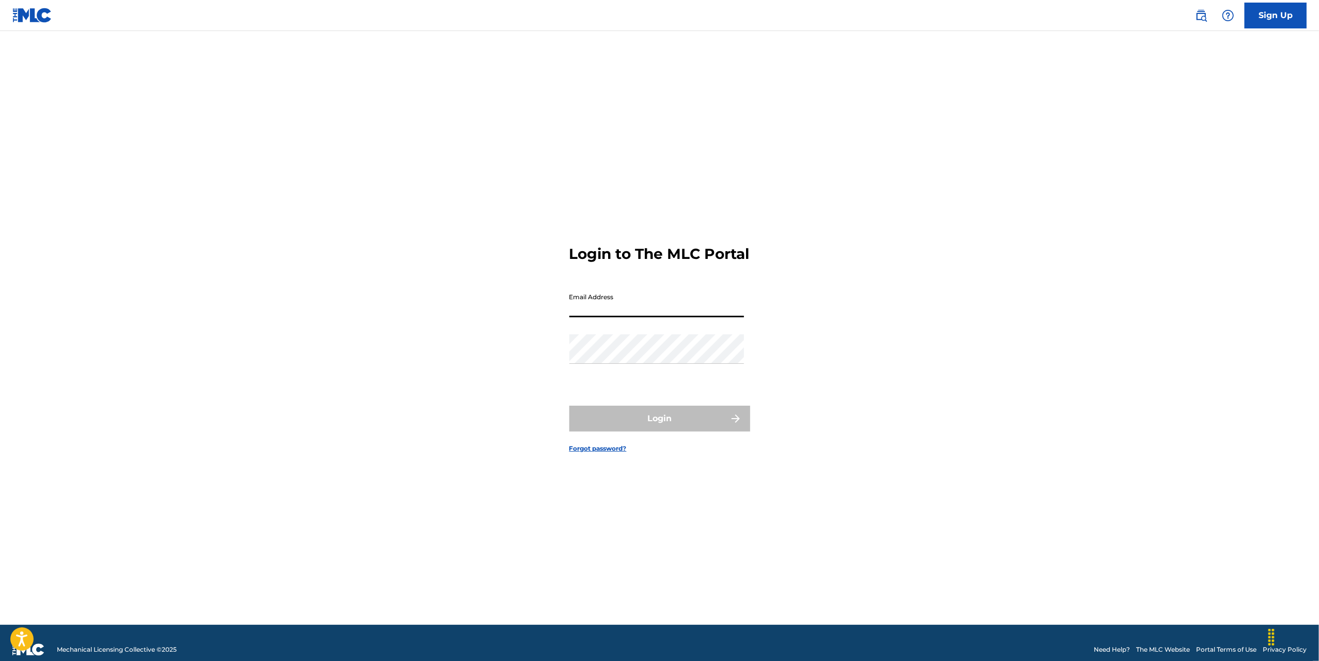
click at [616, 310] on input "Email Address" at bounding box center [657, 302] width 175 height 29
type input "[EMAIL_ADDRESS][DOMAIN_NAME]"
click at [654, 381] on div "Password" at bounding box center [657, 357] width 175 height 47
click at [661, 426] on button "Login" at bounding box center [660, 419] width 181 height 26
click at [671, 363] on input "Code" at bounding box center [657, 347] width 175 height 29
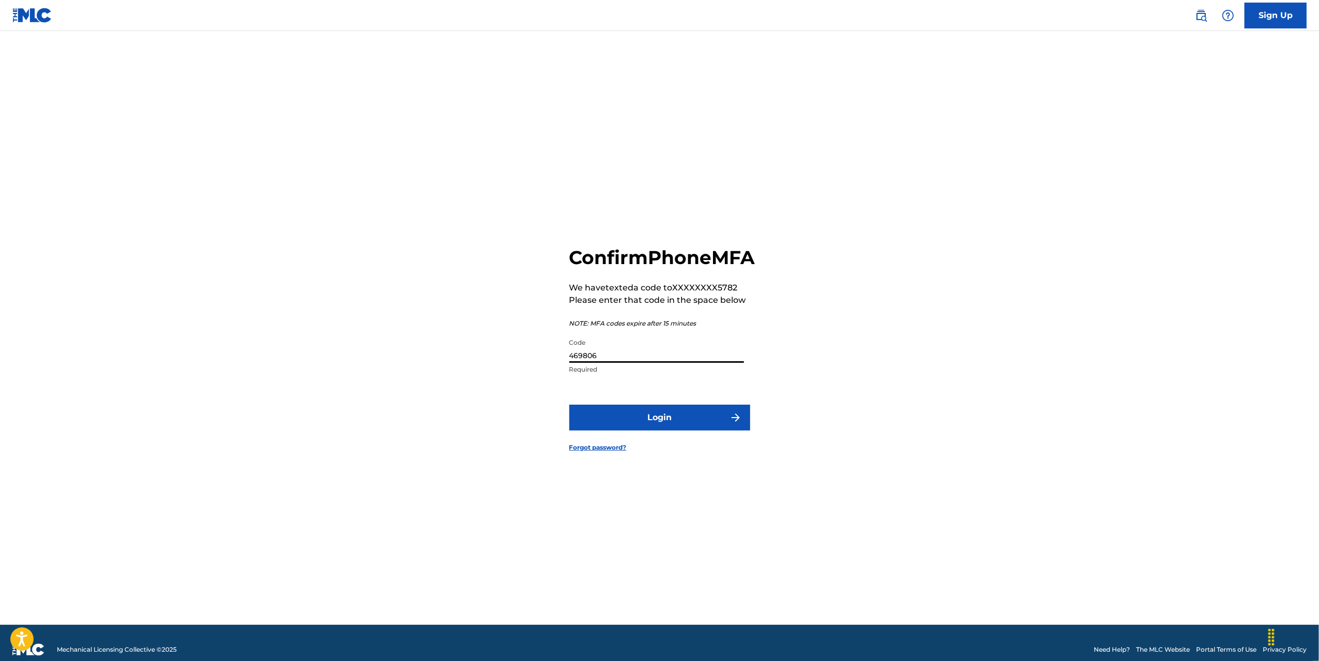
type input "469806"
click at [665, 431] on button "Login" at bounding box center [660, 418] width 181 height 26
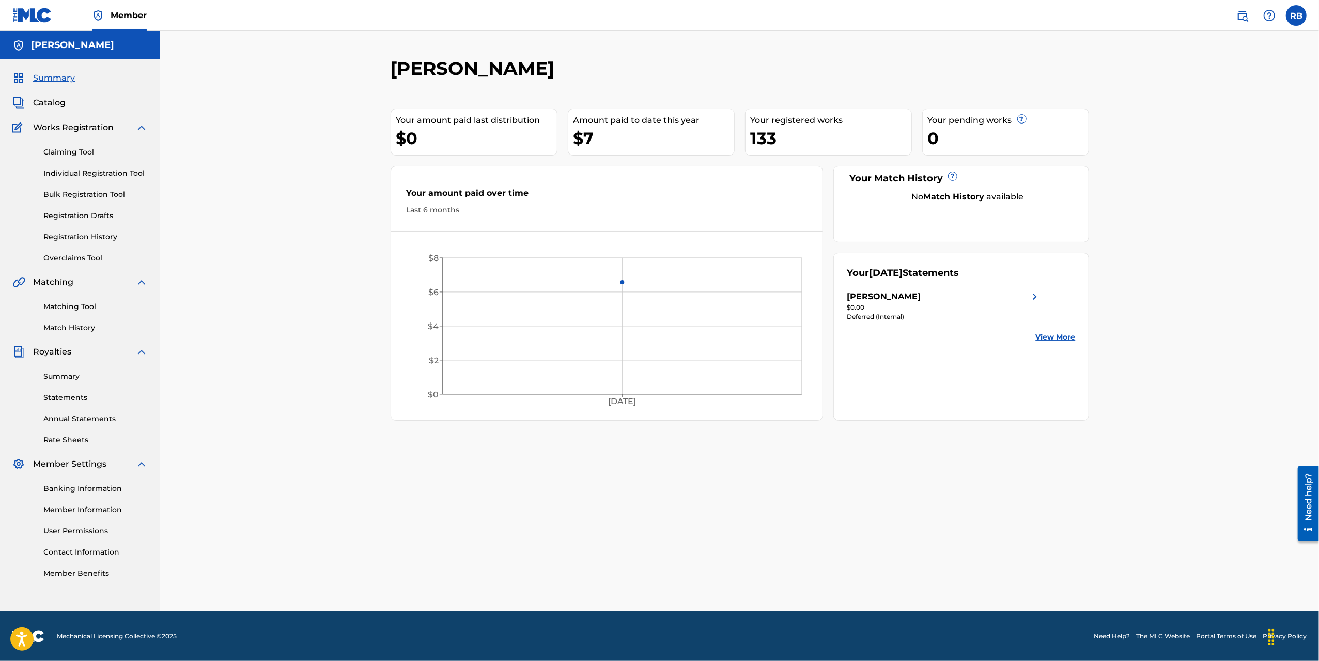
click at [43, 105] on span "Catalog" at bounding box center [49, 103] width 33 height 12
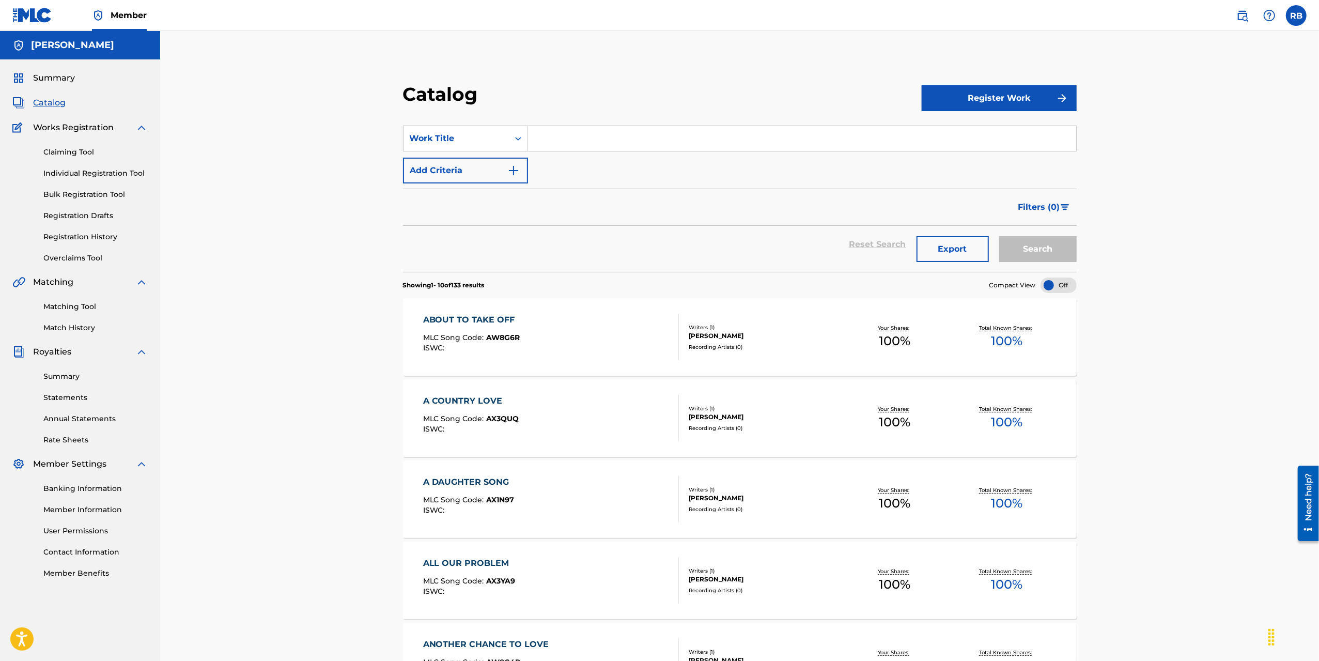
click at [1015, 247] on div "Search" at bounding box center [1035, 244] width 83 height 37
click at [521, 140] on icon "Search Form" at bounding box center [518, 138] width 10 height 10
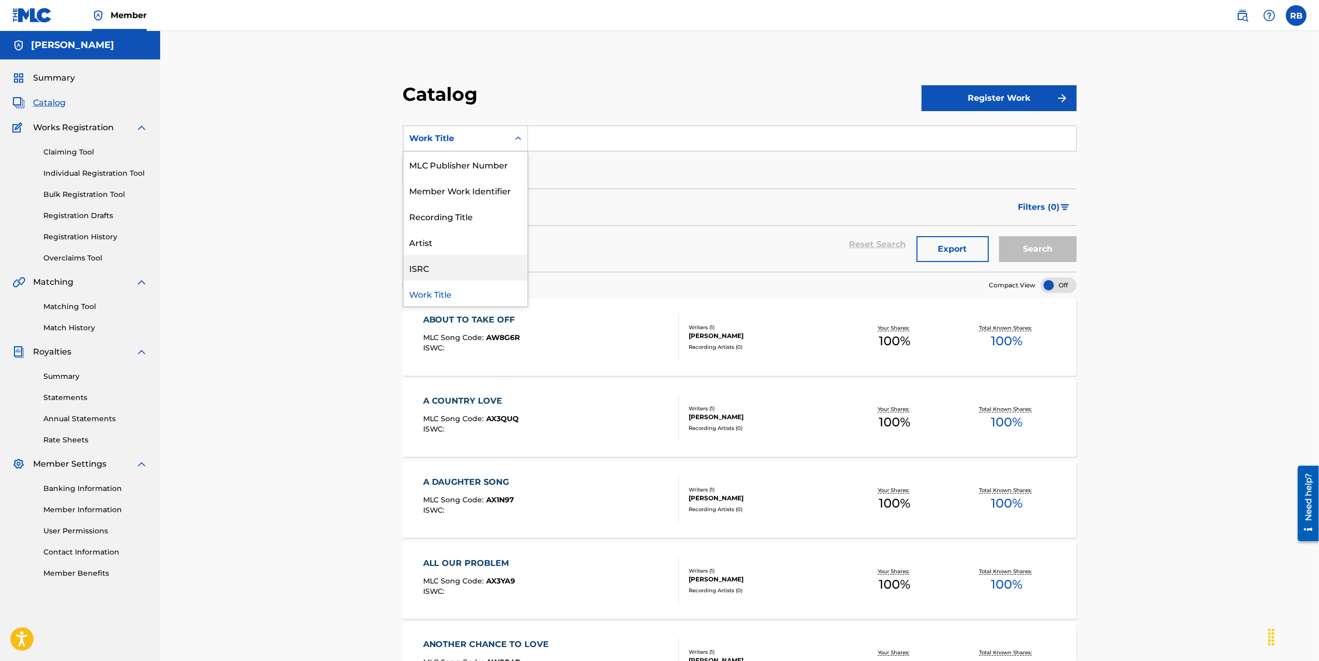
click at [424, 268] on div "ISRC" at bounding box center [466, 268] width 124 height 26
click at [514, 170] on img "Search Form" at bounding box center [514, 170] width 12 height 12
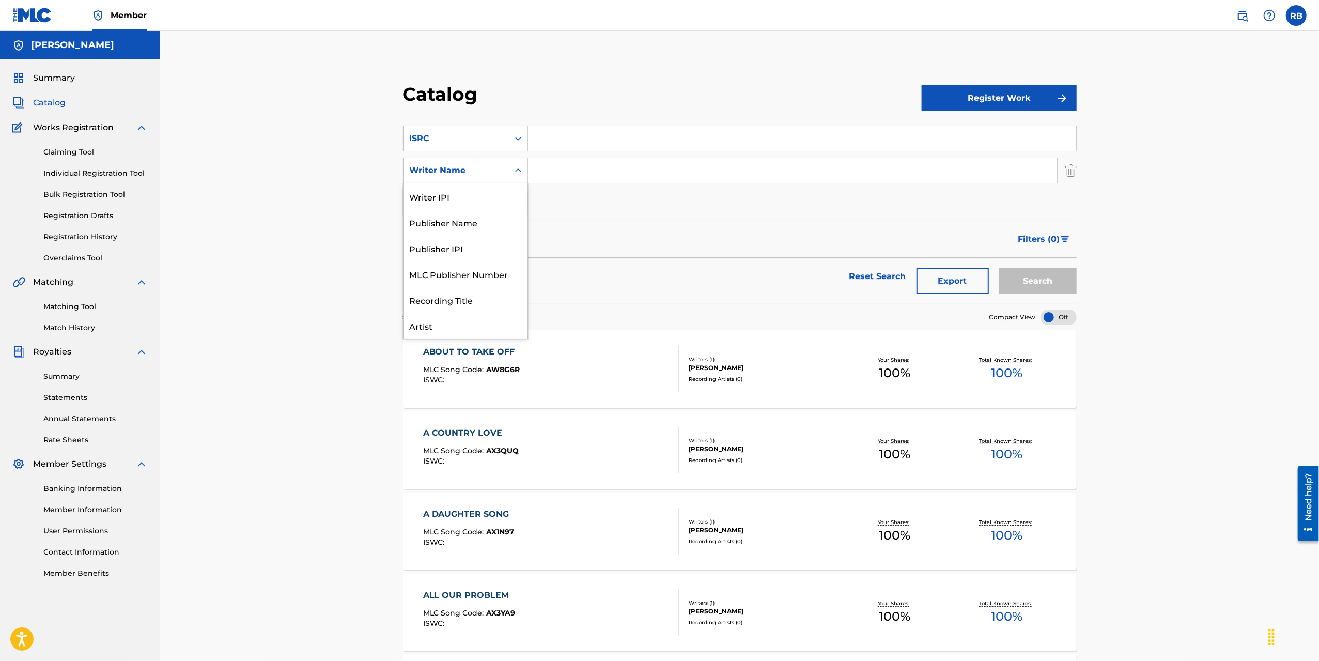
click at [522, 172] on icon "Search Form" at bounding box center [518, 170] width 10 height 10
click at [339, 266] on div "Catalog Register Work SearchWithCriteria8935fcdf-054e-4890-9f8e-fff08914574b IS…" at bounding box center [739, 611] width 1159 height 1160
click at [866, 279] on link "Reset Search" at bounding box center [878, 276] width 67 height 23
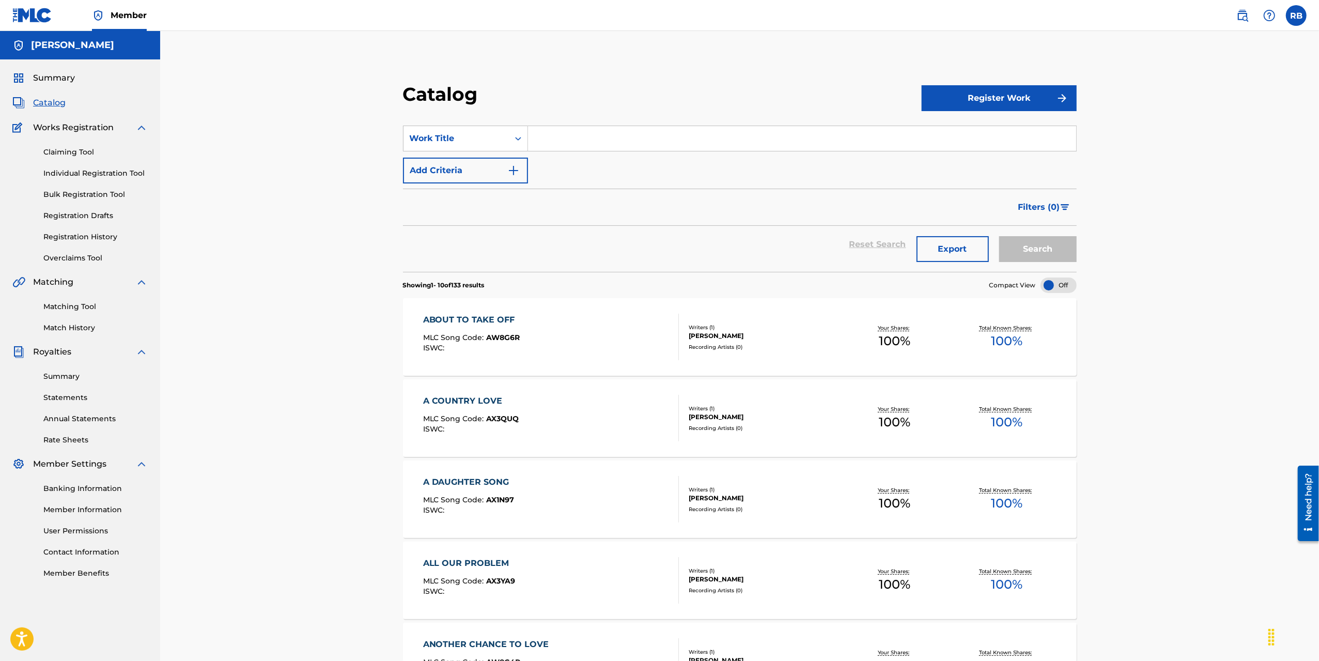
click at [1019, 239] on div "Search" at bounding box center [1035, 244] width 83 height 37
click at [1066, 289] on div at bounding box center [1059, 286] width 36 height 16
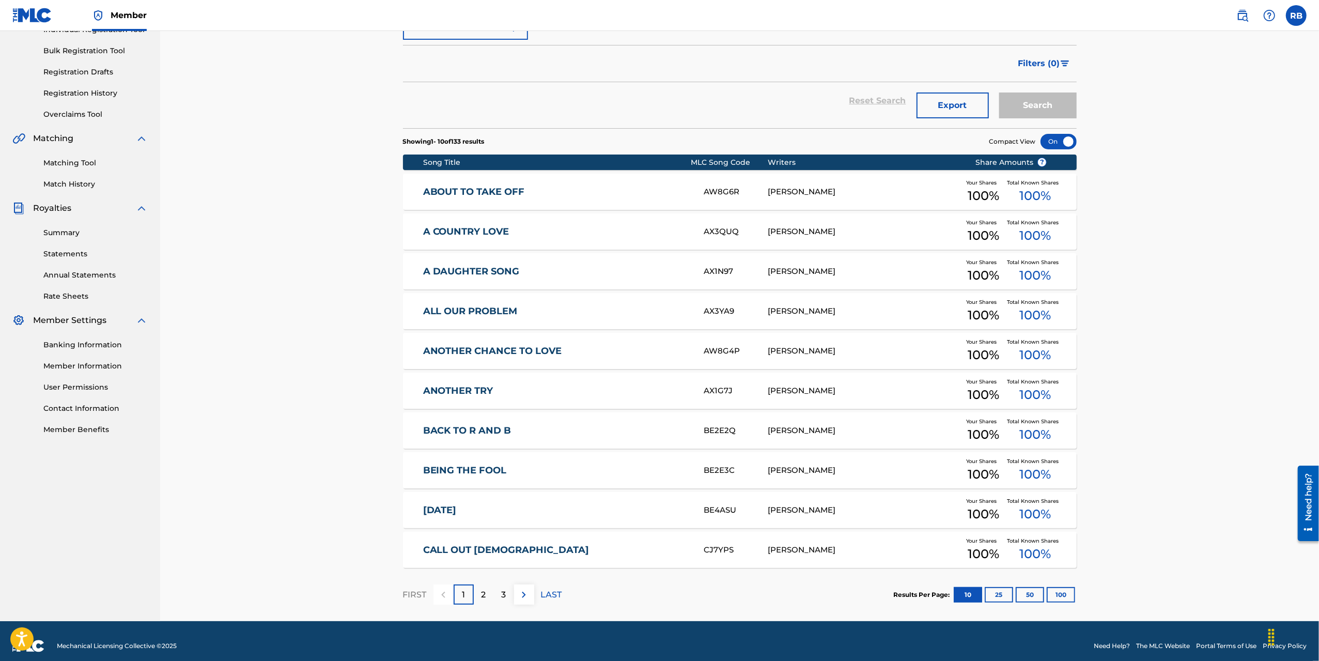
scroll to position [153, 0]
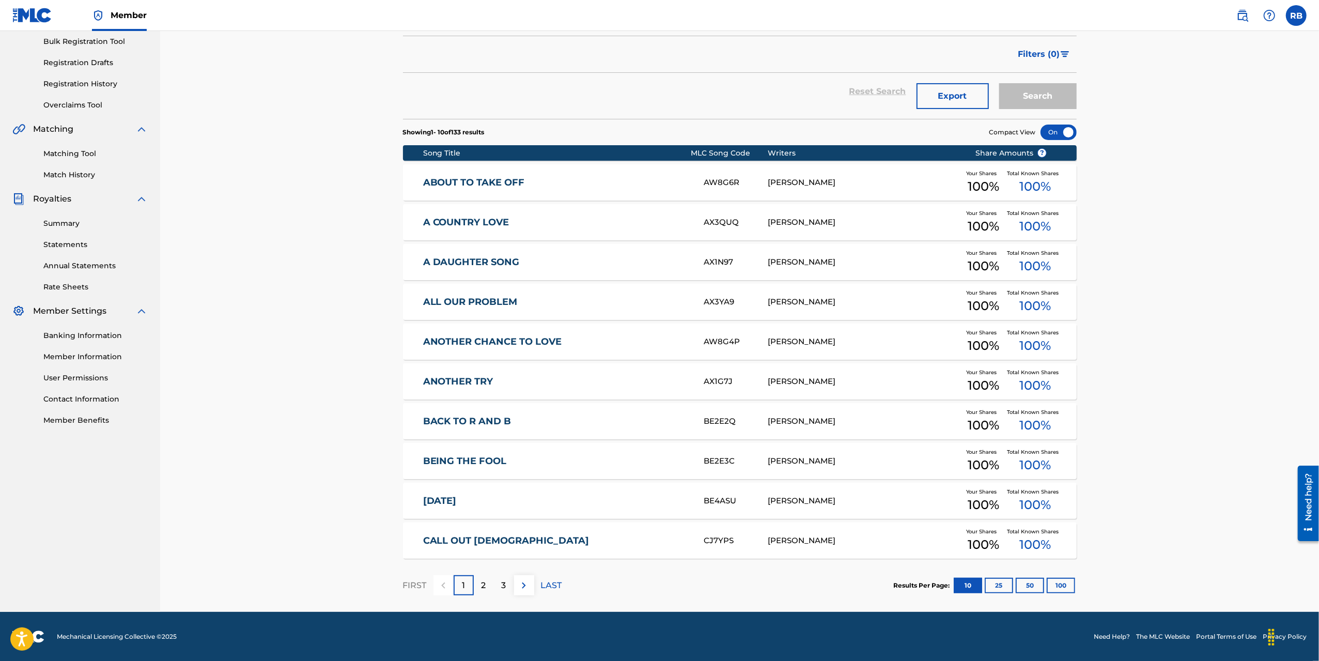
click at [488, 585] on div "2" at bounding box center [484, 585] width 20 height 20
click at [502, 582] on p "3" at bounding box center [504, 585] width 5 height 12
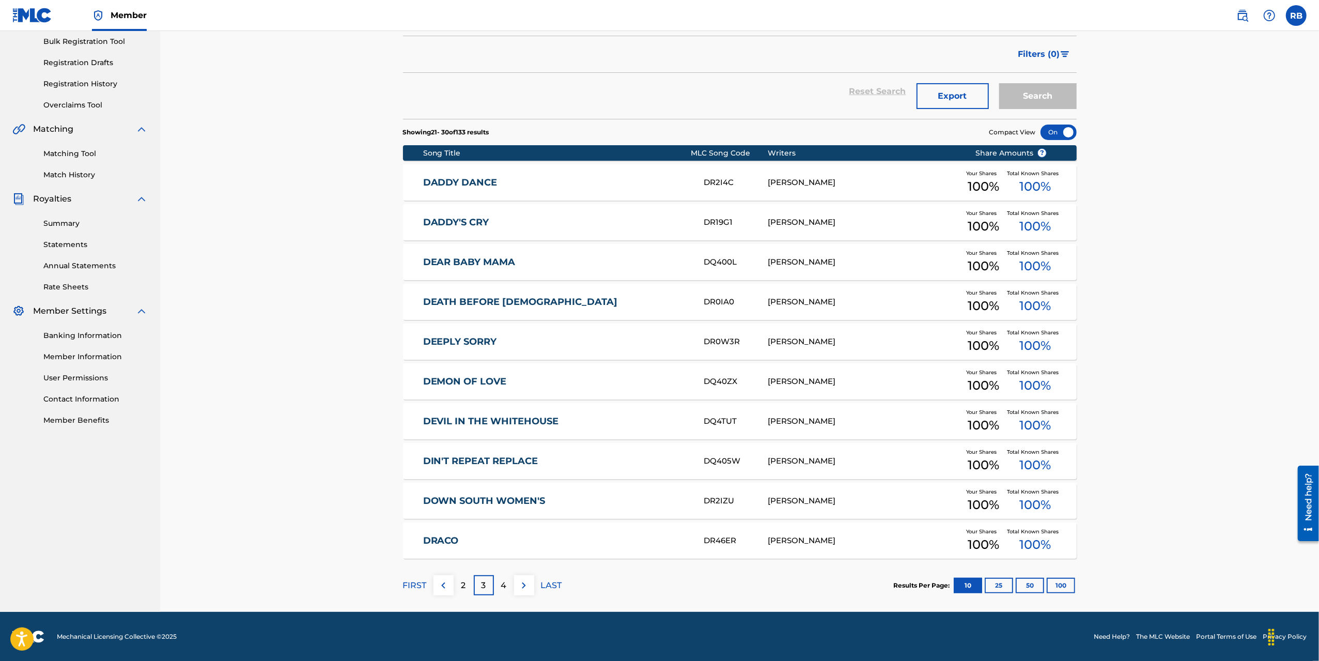
click at [497, 584] on div "4" at bounding box center [504, 585] width 20 height 20
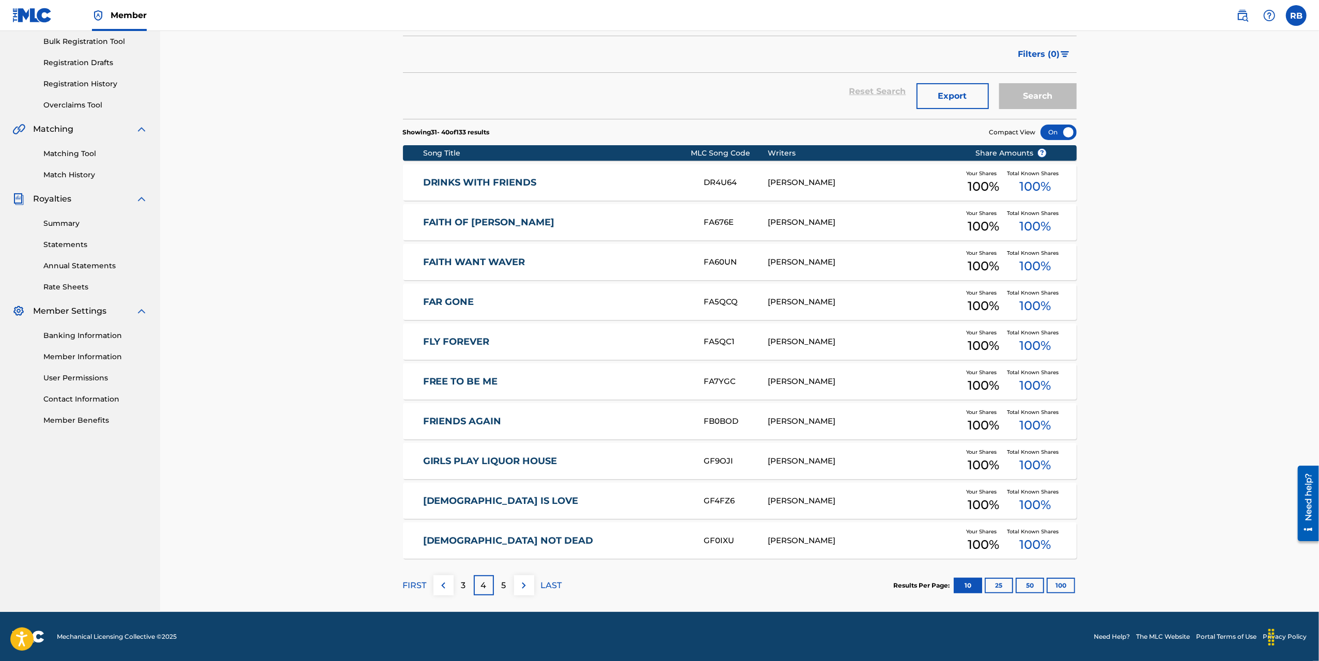
click at [498, 584] on div "5" at bounding box center [504, 585] width 20 height 20
click at [502, 586] on p "6" at bounding box center [503, 585] width 5 height 12
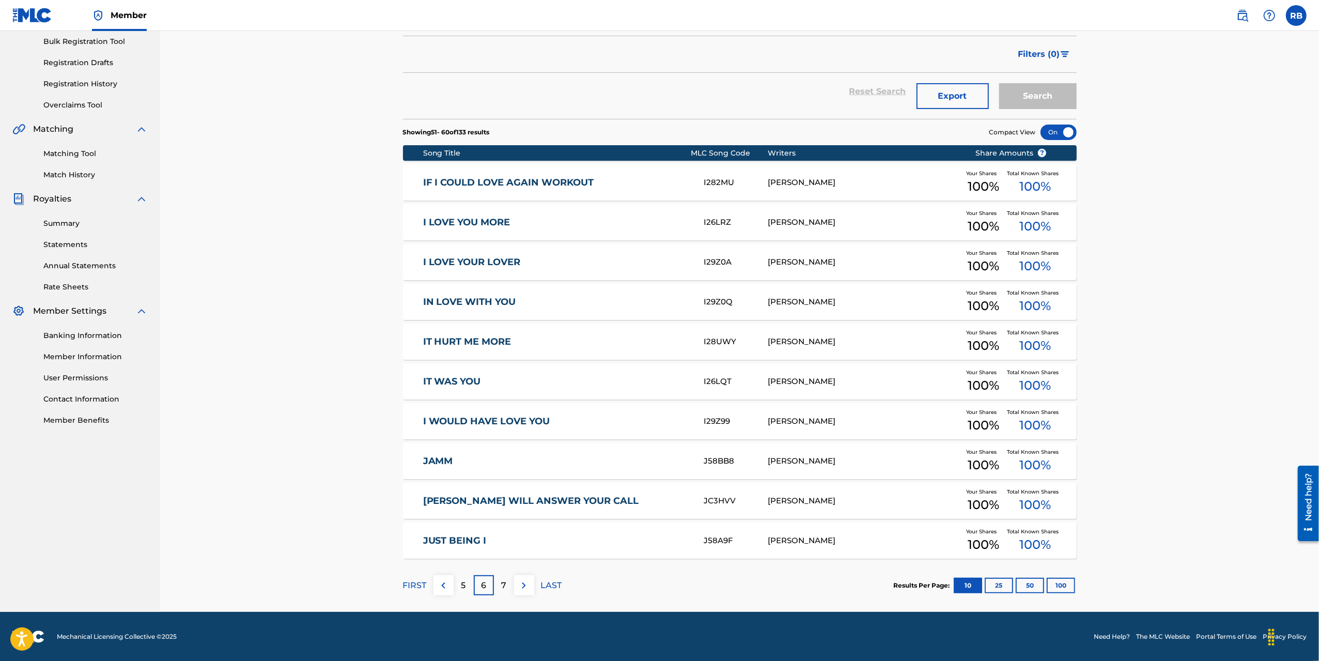
click at [504, 587] on p "7" at bounding box center [503, 585] width 5 height 12
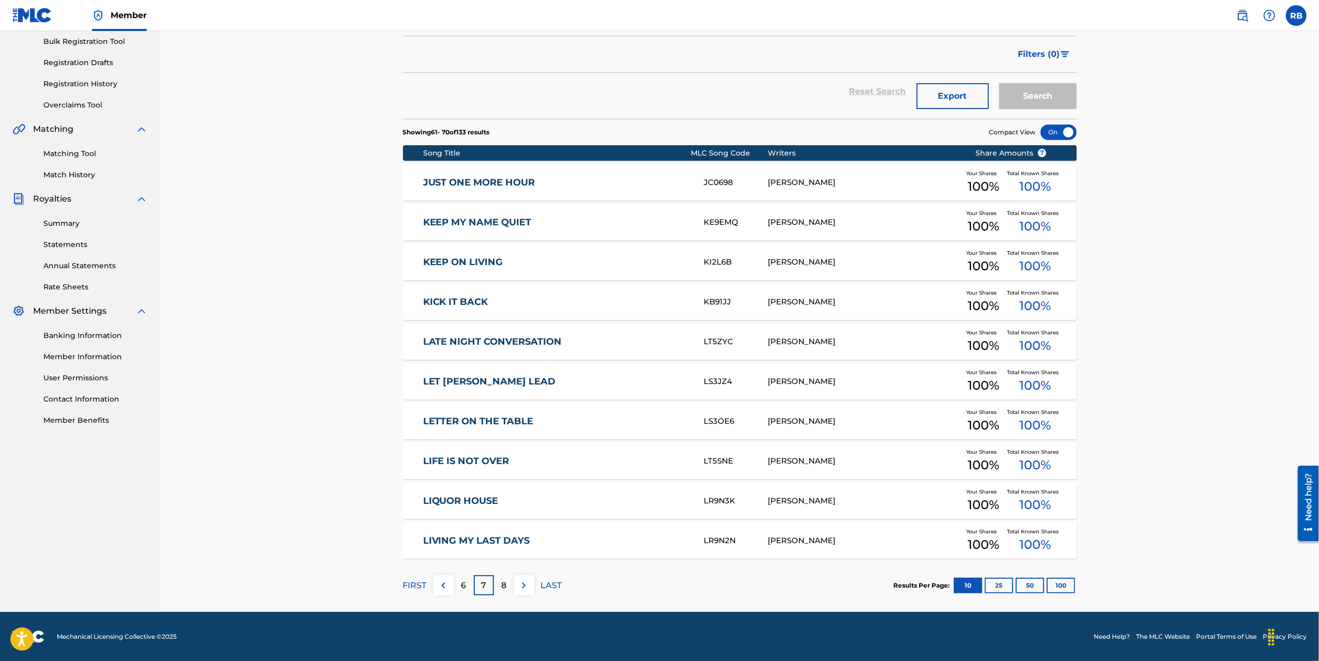
click at [503, 588] on p "8" at bounding box center [503, 585] width 5 height 12
click at [502, 585] on p "9" at bounding box center [503, 585] width 5 height 12
click at [501, 585] on p "10" at bounding box center [504, 585] width 9 height 12
click at [503, 590] on p "11" at bounding box center [504, 585] width 6 height 12
click at [501, 586] on p "12" at bounding box center [504, 585] width 8 height 12
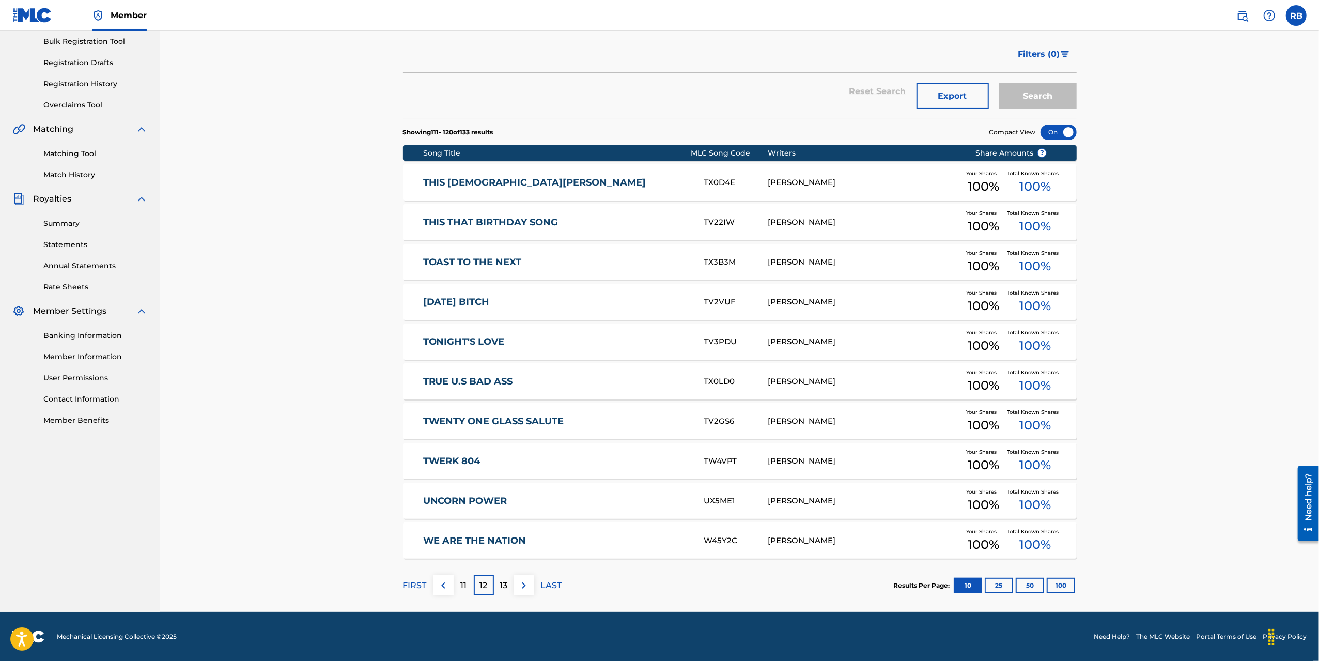
click at [504, 582] on p "13" at bounding box center [504, 585] width 8 height 12
click at [503, 588] on p "14" at bounding box center [504, 585] width 9 height 12
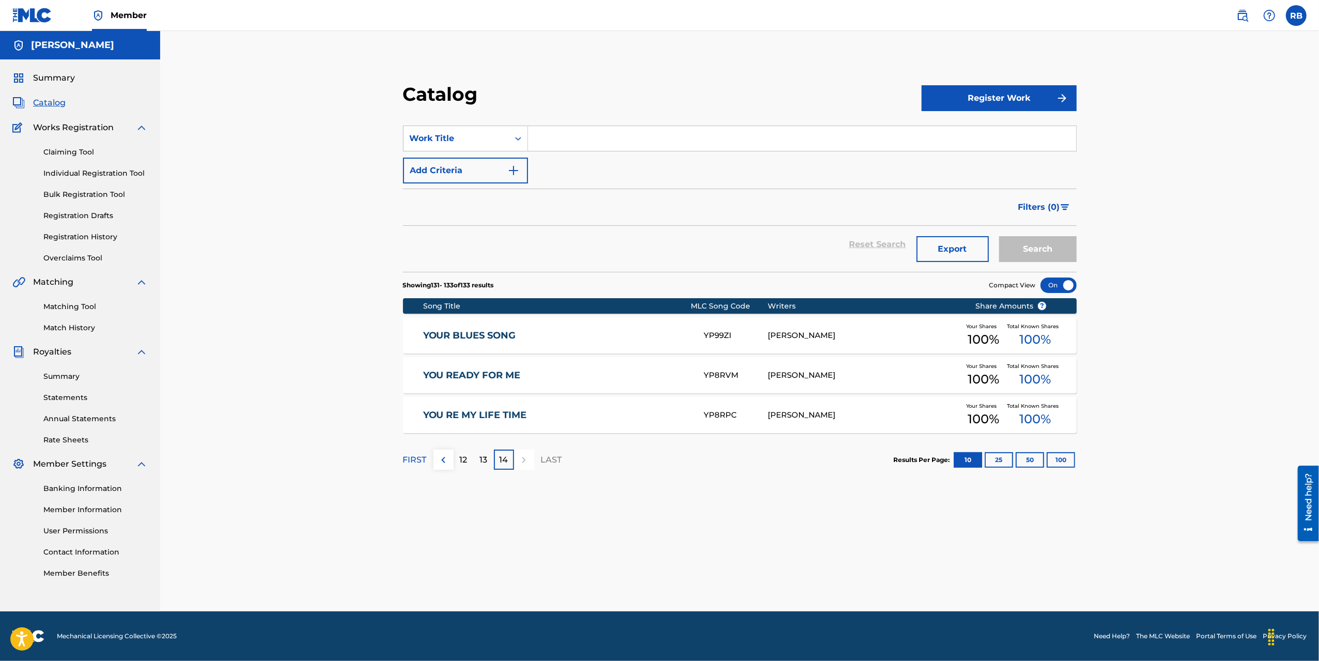
click at [38, 103] on span "Catalog" at bounding box center [49, 103] width 33 height 12
click at [1069, 286] on div at bounding box center [1059, 286] width 36 height 16
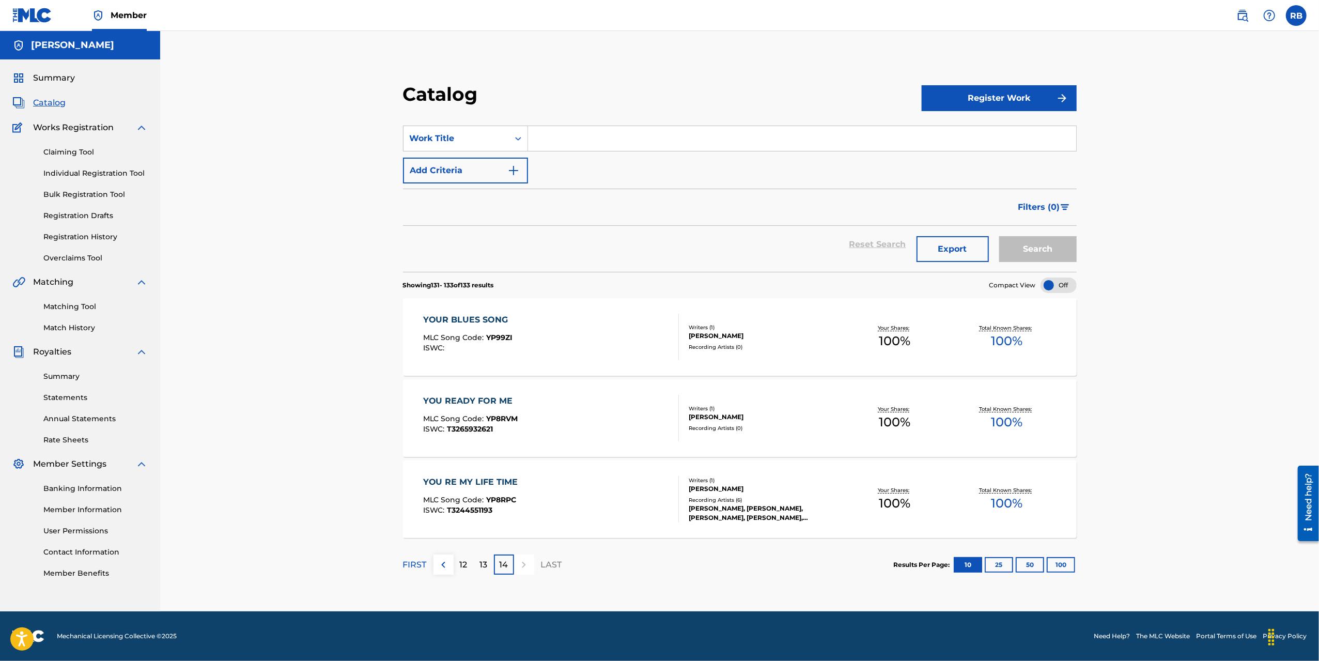
click at [1066, 568] on button "100" at bounding box center [1061, 565] width 28 height 16
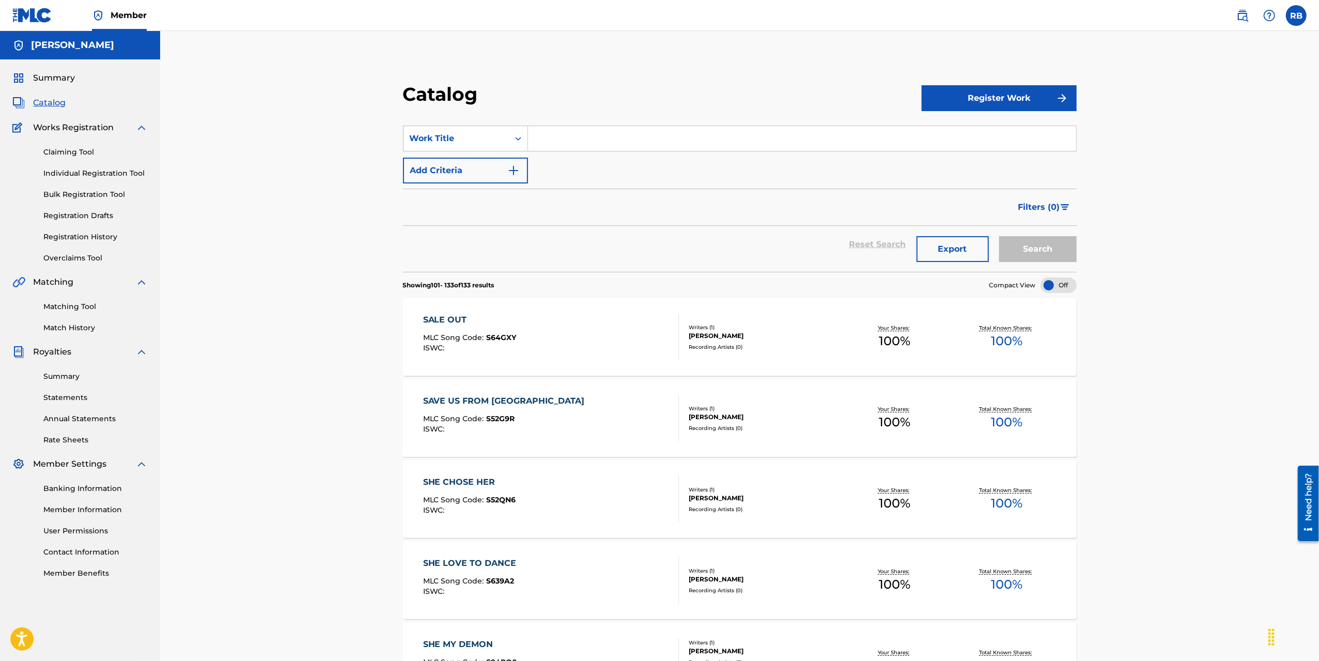
click at [942, 252] on button "Export" at bounding box center [953, 249] width 72 height 26
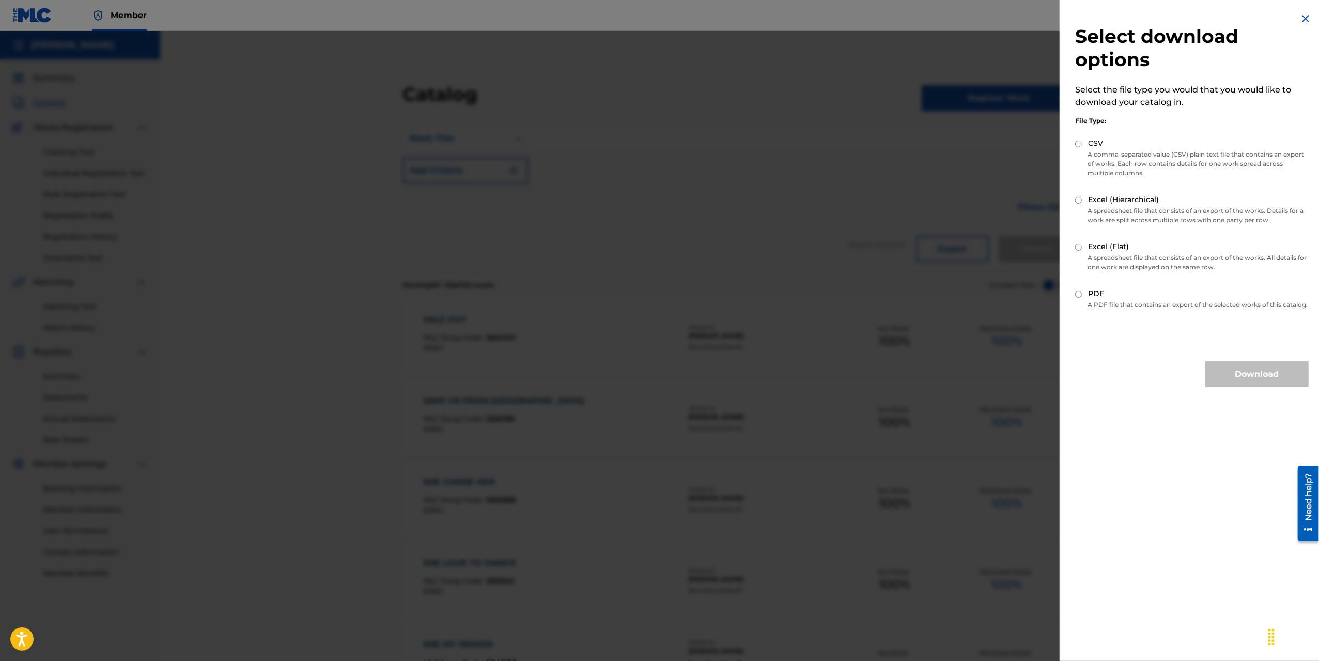
click at [1079, 295] on input "PDF" at bounding box center [1079, 294] width 7 height 7
radio input "true"
click at [1223, 387] on button "Download" at bounding box center [1257, 374] width 103 height 26
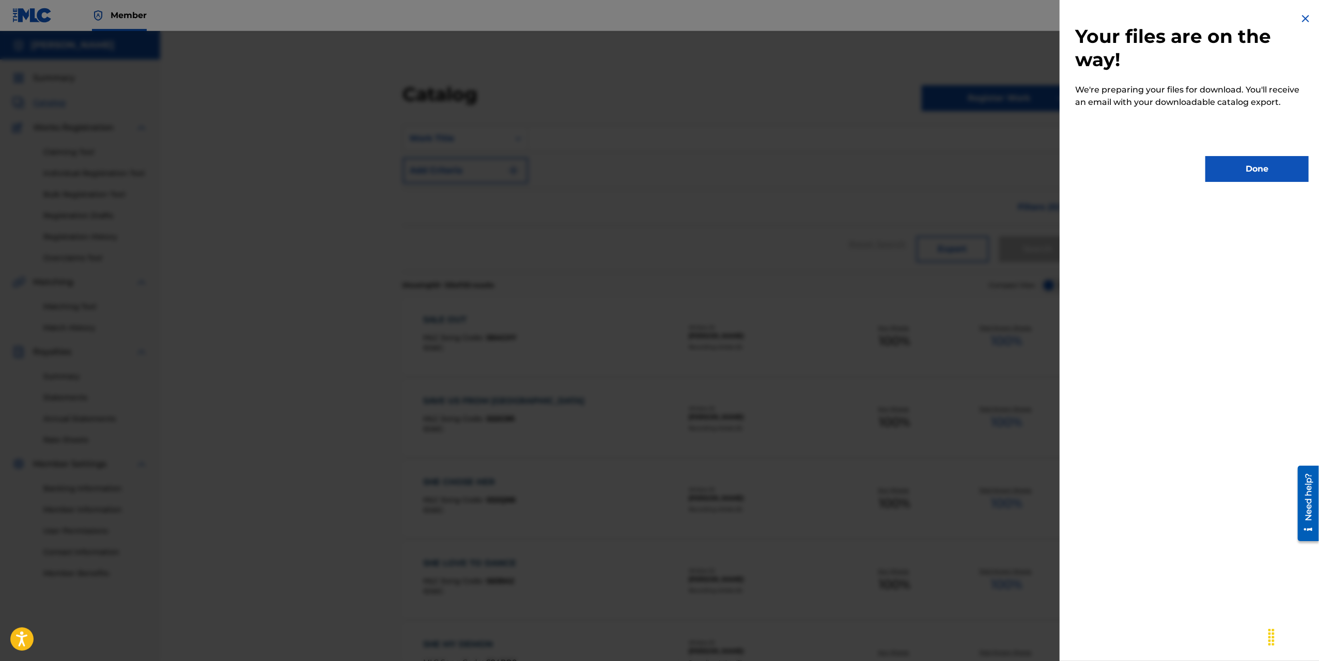
click at [1235, 170] on button "Done" at bounding box center [1257, 169] width 103 height 26
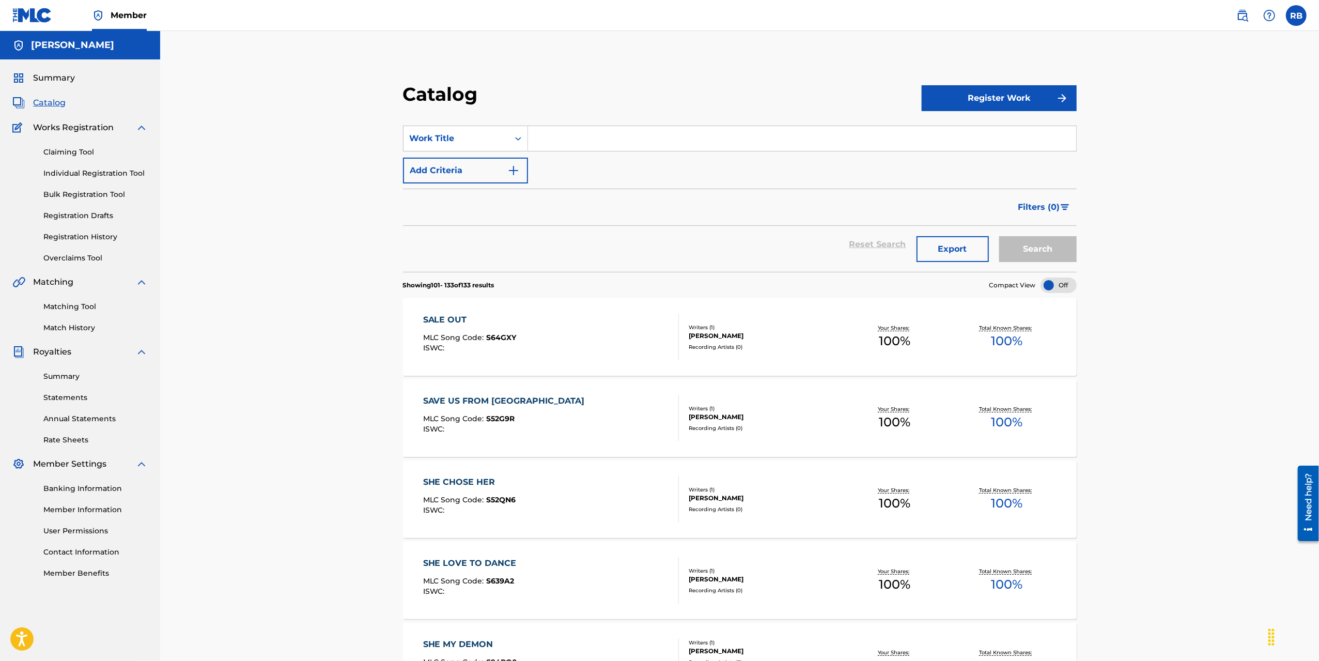
drag, startPoint x: 1307, startPoint y: 1, endPoint x: 889, endPoint y: 182, distance: 455.8
click at [888, 181] on div "SearchWithCriteriac4884657-bb3c-4ccd-b08a-cf3c7e2e96ae Work Title Add Criteria" at bounding box center [740, 155] width 674 height 58
click at [67, 398] on link "Statements" at bounding box center [95, 397] width 104 height 11
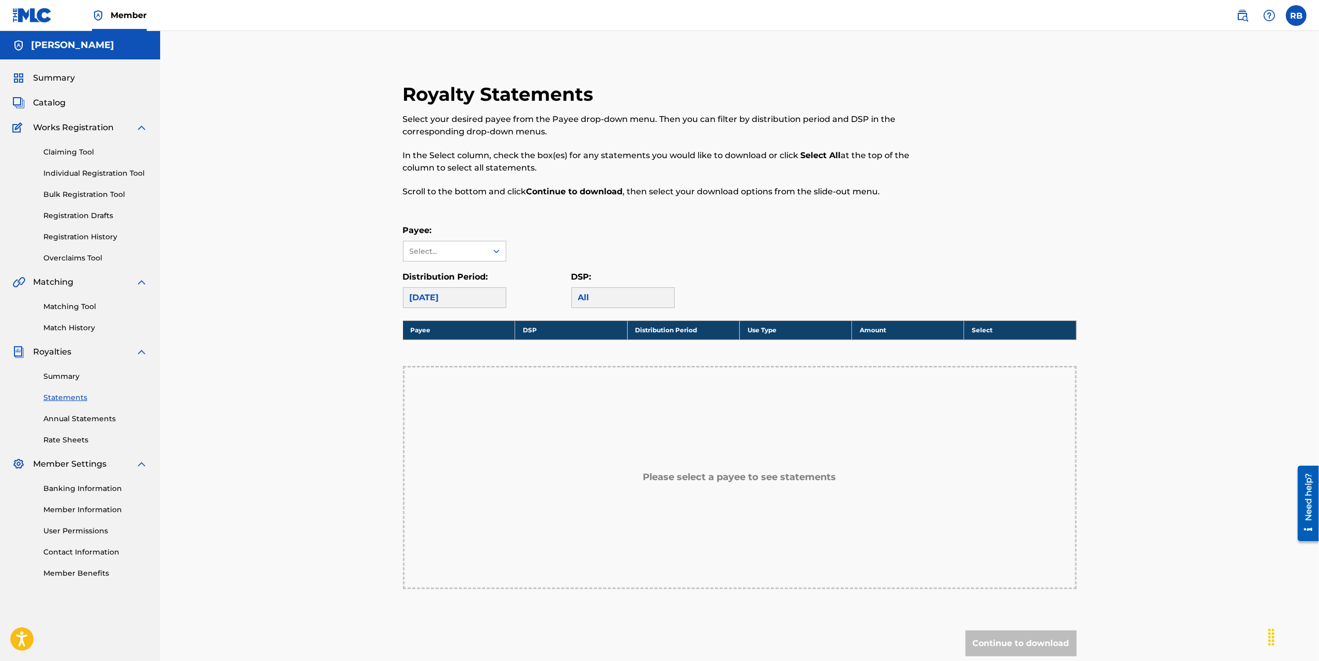
click at [60, 419] on link "Annual Statements" at bounding box center [95, 418] width 104 height 11
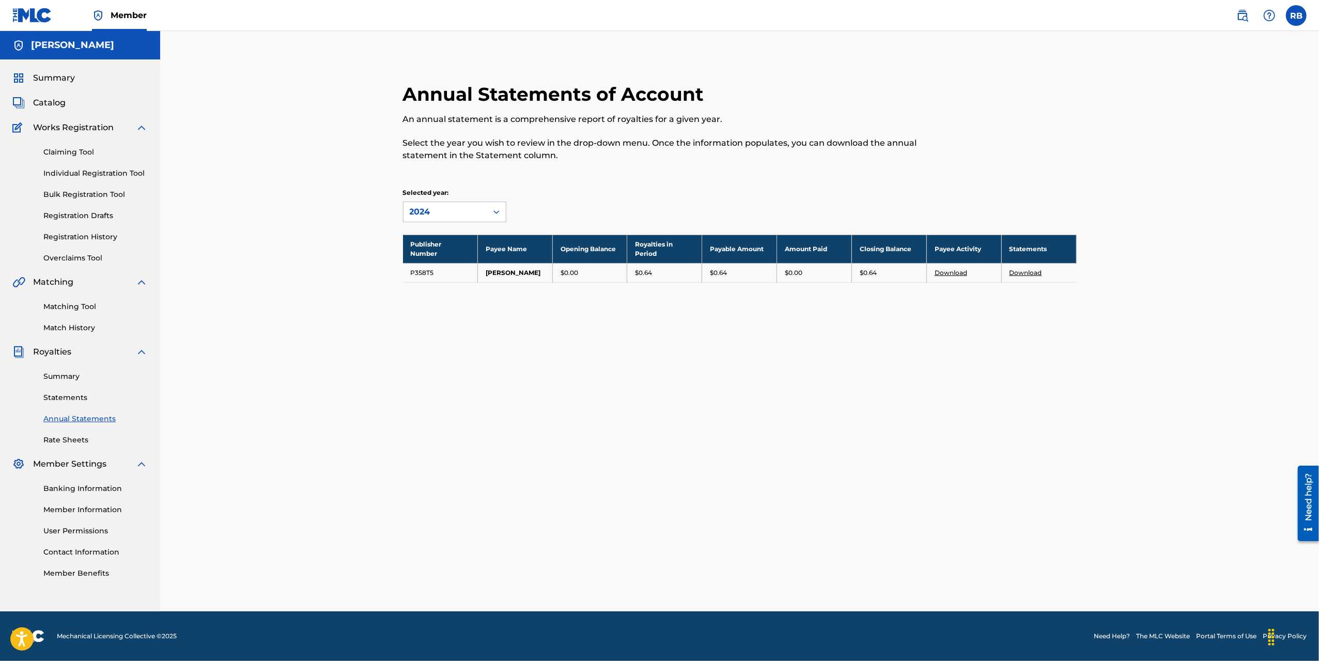
click at [55, 422] on link "Annual Statements" at bounding box center [95, 418] width 104 height 11
click at [55, 396] on link "Statements" at bounding box center [95, 397] width 104 height 11
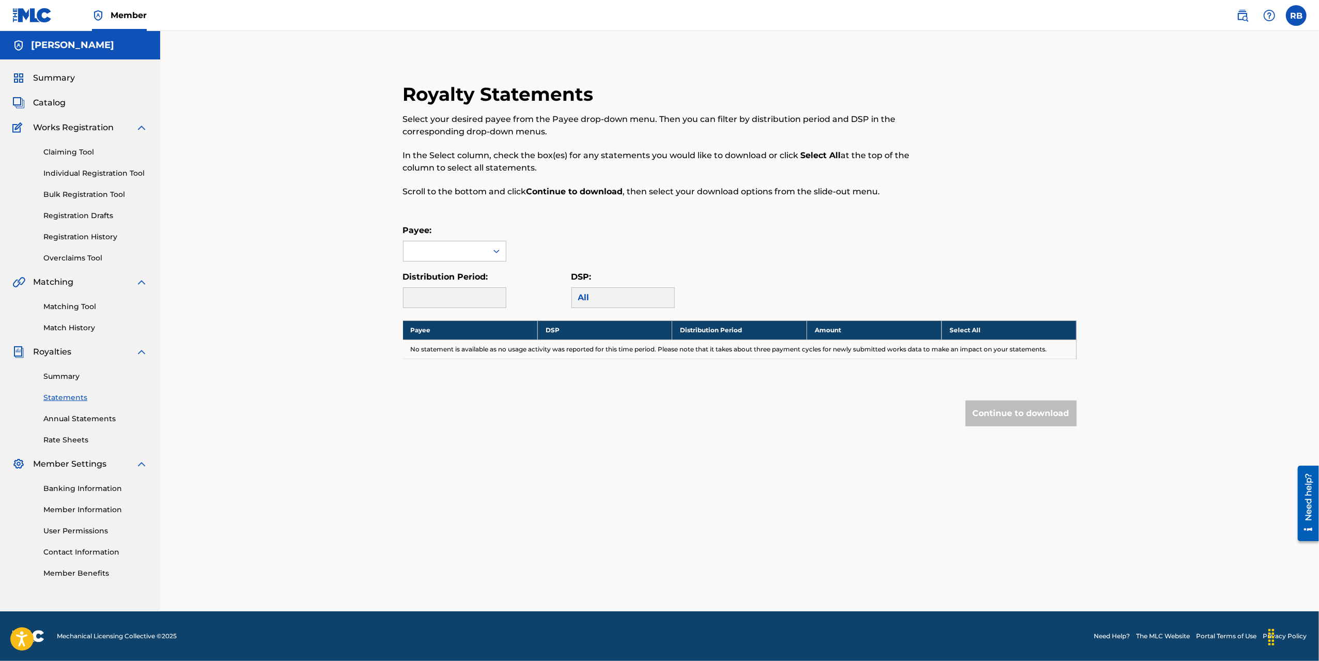
click at [56, 378] on link "Summary" at bounding box center [95, 376] width 104 height 11
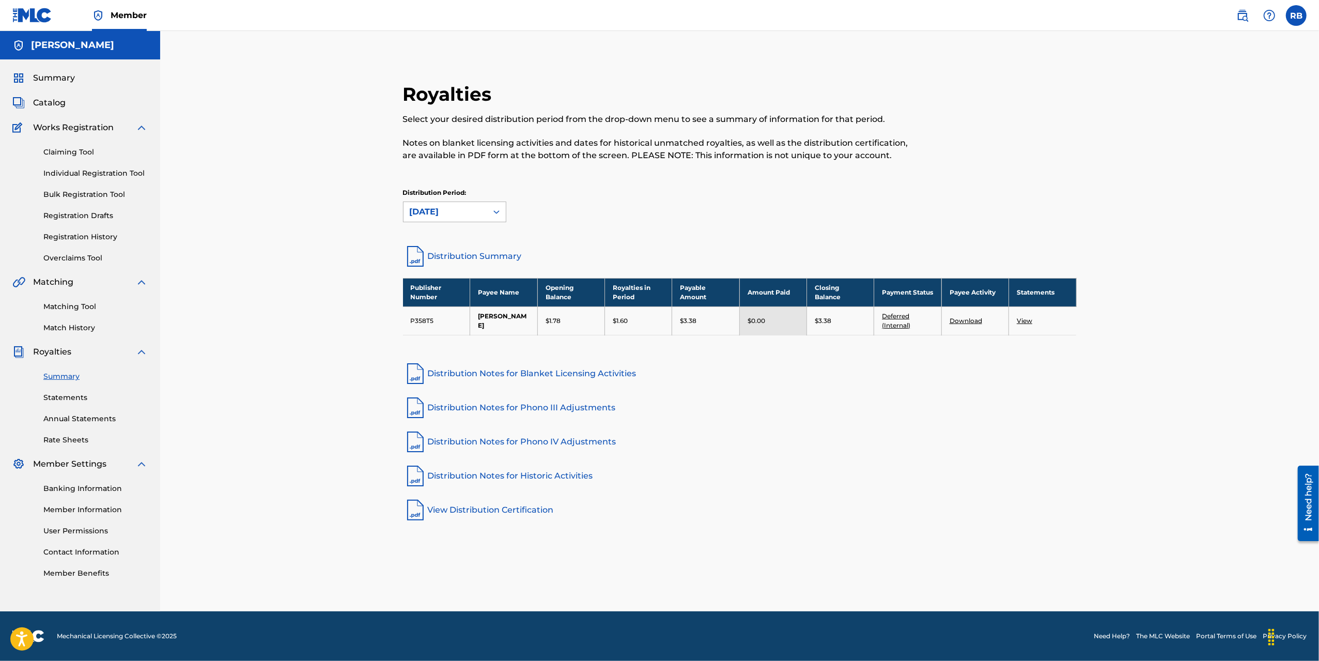
click at [497, 210] on icon at bounding box center [497, 212] width 10 height 10
click at [450, 266] on div "[DATE]" at bounding box center [455, 261] width 102 height 26
click at [486, 210] on div "[DATE]" at bounding box center [446, 212] width 84 height 20
click at [440, 288] on div "[DATE]" at bounding box center [455, 287] width 102 height 26
click at [493, 211] on icon at bounding box center [497, 212] width 10 height 10
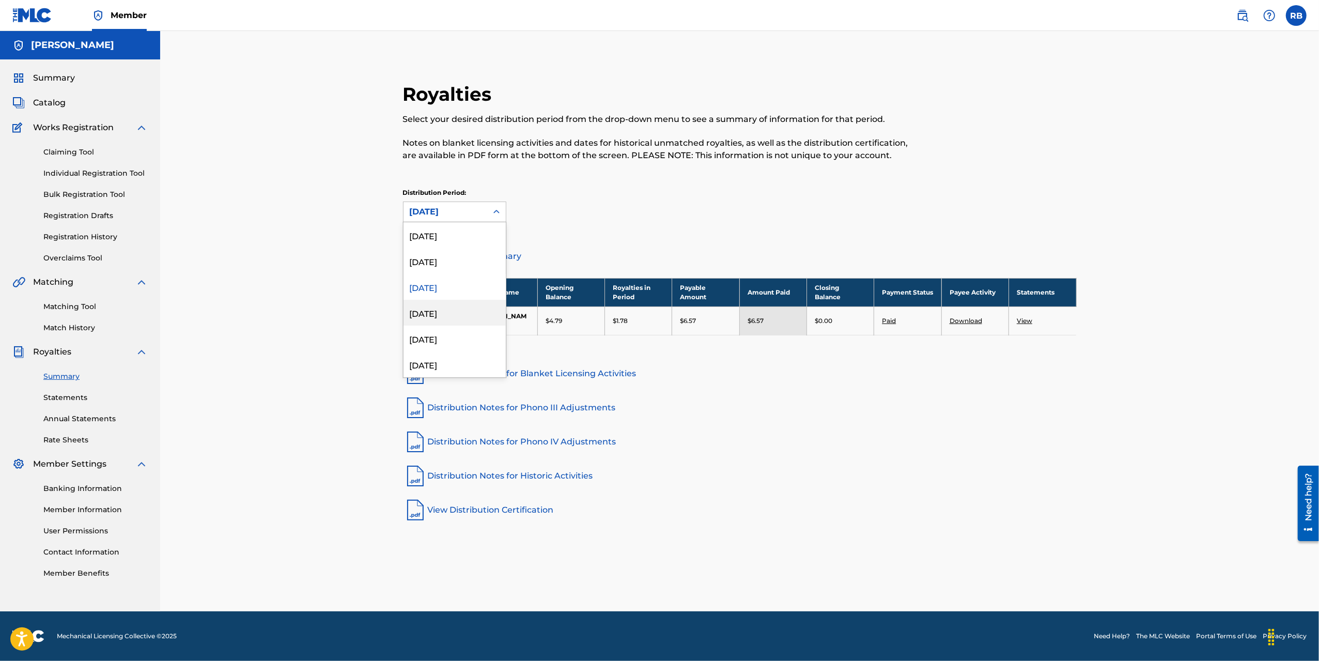
click at [451, 317] on div "[DATE]" at bounding box center [455, 313] width 102 height 26
click at [493, 210] on icon at bounding box center [497, 212] width 10 height 10
click at [435, 337] on div "[DATE]" at bounding box center [455, 339] width 102 height 26
click at [498, 213] on icon at bounding box center [497, 212] width 10 height 10
click at [442, 239] on div "[DATE]" at bounding box center [455, 235] width 102 height 26
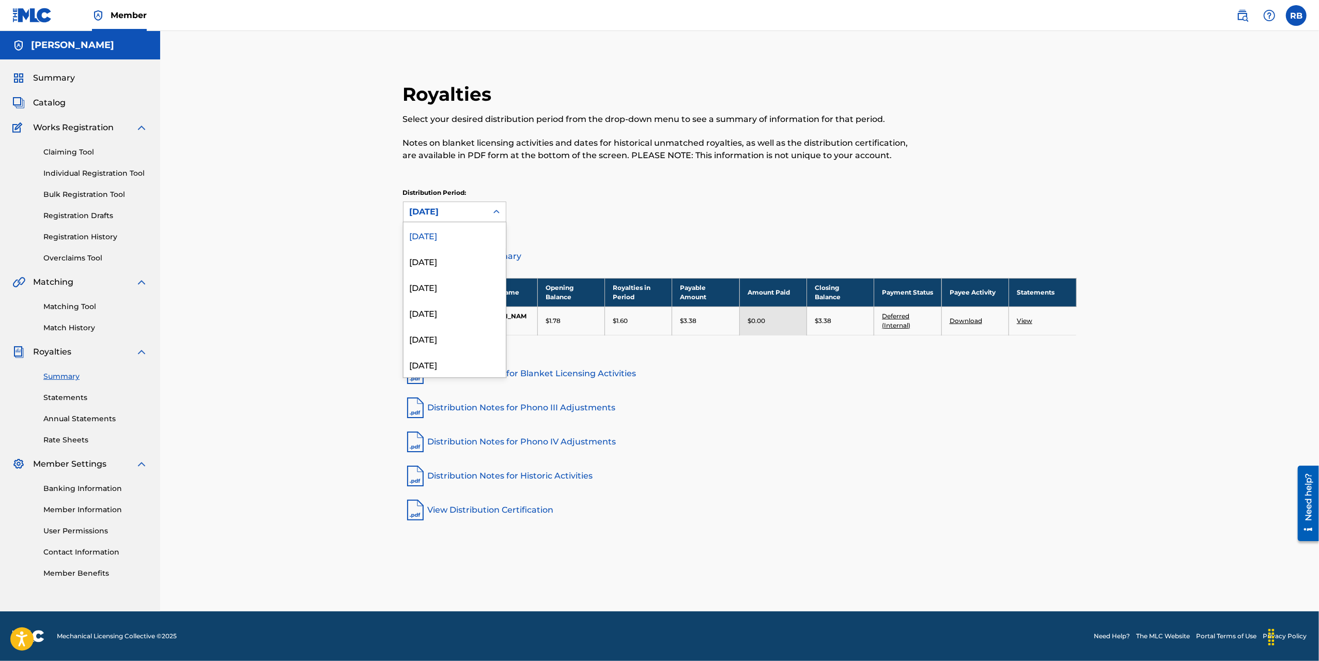
click at [497, 213] on icon at bounding box center [497, 212] width 10 height 10
click at [451, 364] on div "[DATE]" at bounding box center [455, 364] width 102 height 26
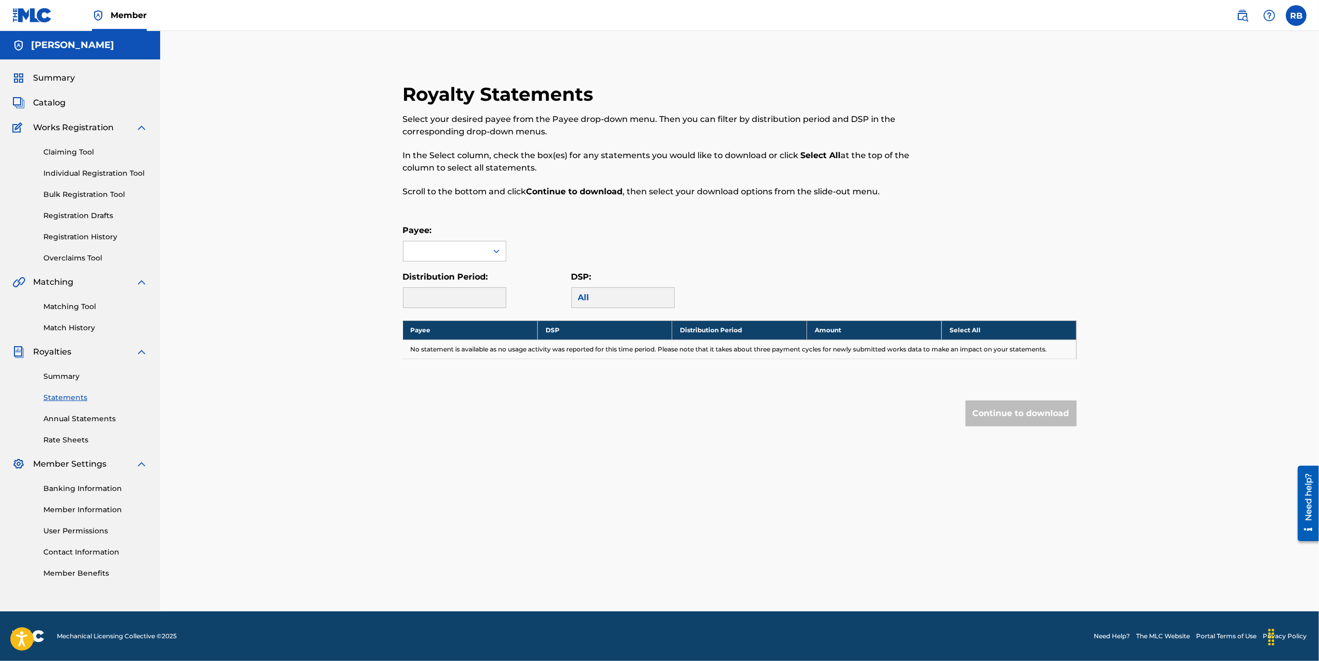
click at [49, 101] on span "Catalog" at bounding box center [49, 103] width 33 height 12
